Goal: Task Accomplishment & Management: Complete application form

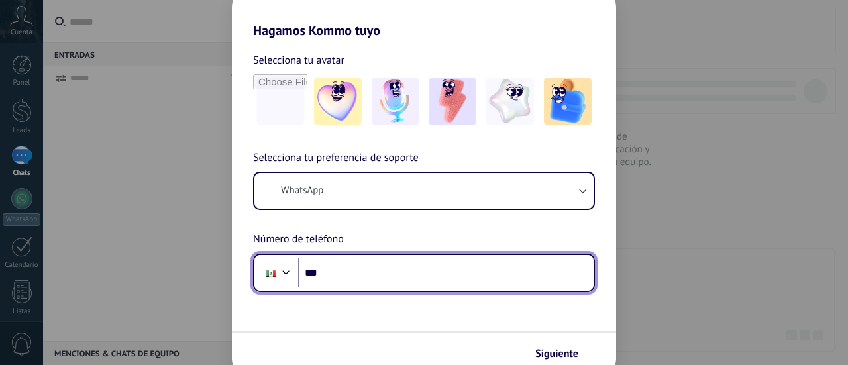
click at [414, 270] on input "***" at bounding box center [445, 273] width 295 height 30
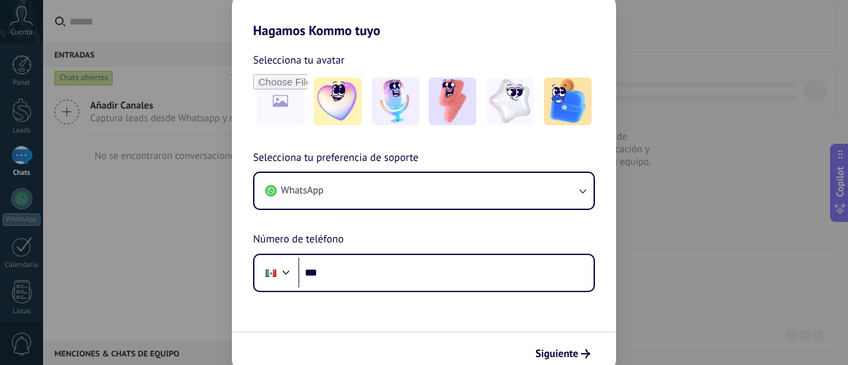
click at [158, 230] on div "Hagamos Kommo tuyo Selecciona tu avatar Selecciona tu preferencia de soporte Wh…" at bounding box center [424, 182] width 848 height 365
click at [25, 26] on div "Hagamos Kommo tuyo Selecciona tu avatar Selecciona tu preferencia de soporte Wh…" at bounding box center [424, 182] width 848 height 365
click at [130, 252] on div "Hagamos Kommo tuyo Selecciona tu avatar Selecciona tu preferencia de soporte Wh…" at bounding box center [424, 182] width 848 height 365
